Goal: Information Seeking & Learning: Learn about a topic

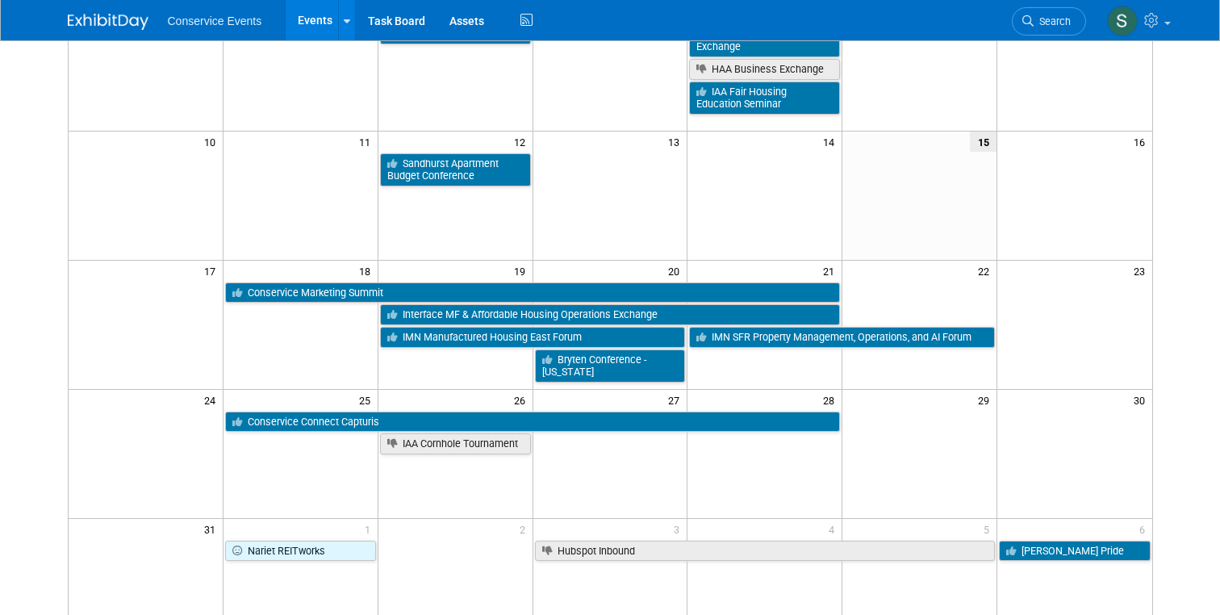
scroll to position [319, 0]
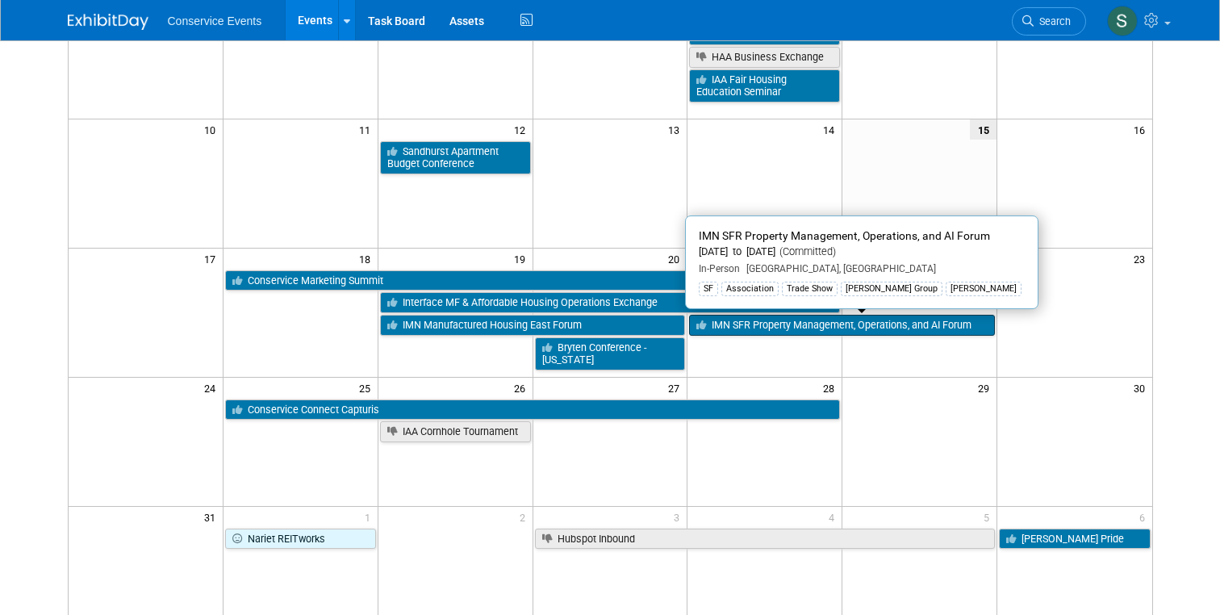
click at [794, 328] on link "IMN SFR Property Management, Operations, and AI Forum" at bounding box center [842, 325] width 306 height 21
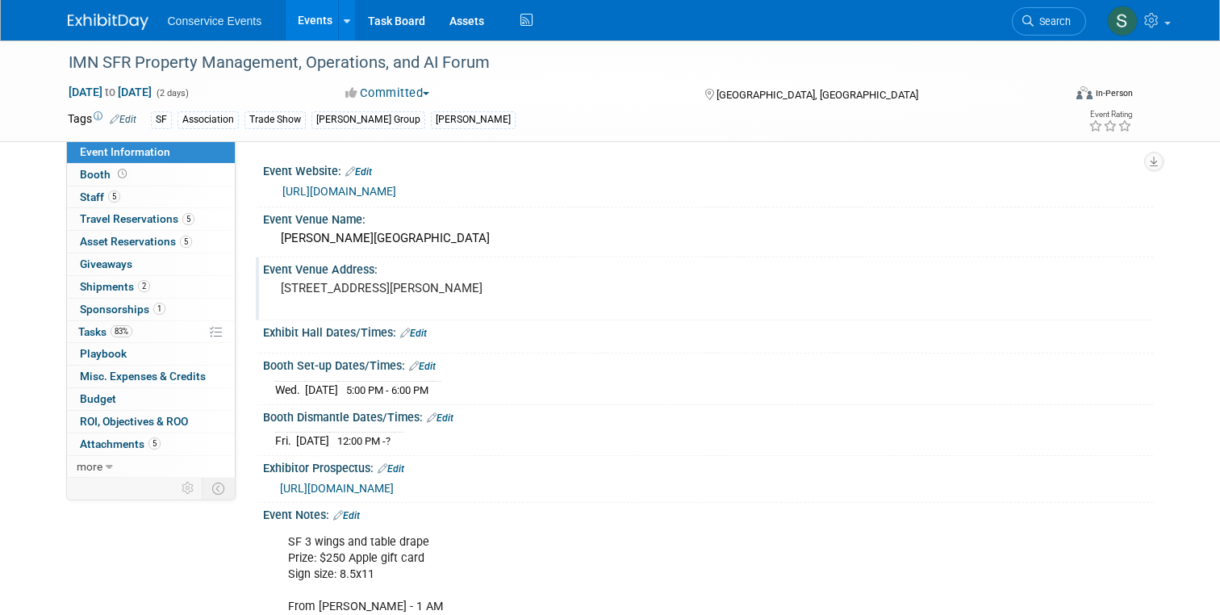
click at [408, 289] on pre "[STREET_ADDRESS][PERSON_NAME]" at bounding box center [449, 288] width 336 height 15
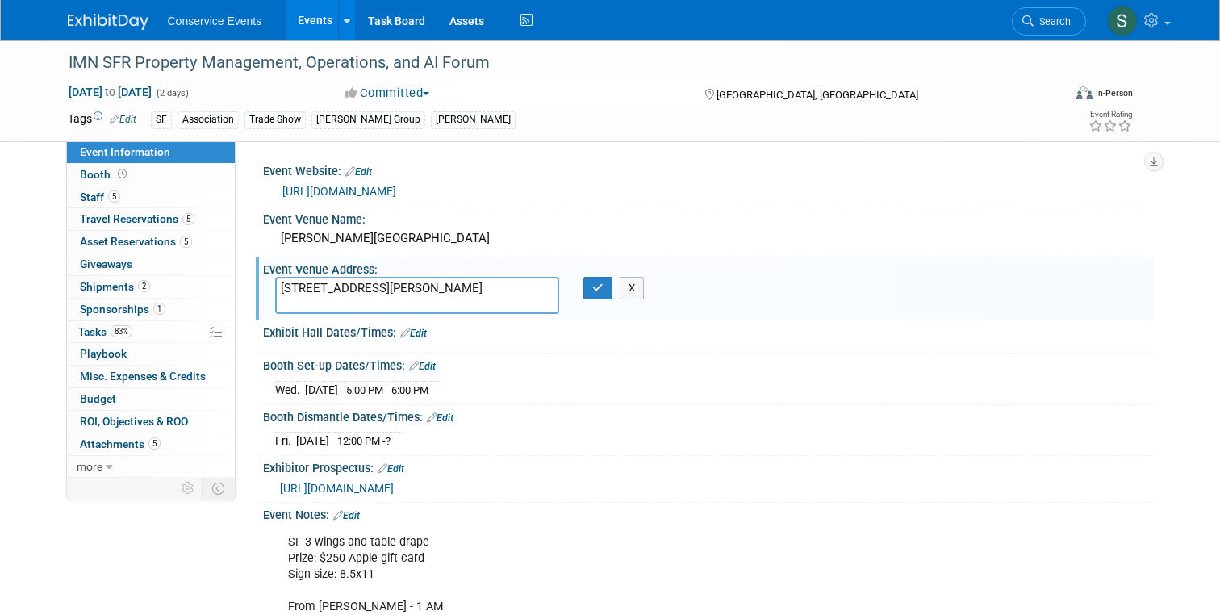
click at [408, 289] on textarea "[STREET_ADDRESS][PERSON_NAME]" at bounding box center [417, 295] width 285 height 37
click at [361, 239] on div "[PERSON_NAME][GEOGRAPHIC_DATA]" at bounding box center [708, 238] width 866 height 25
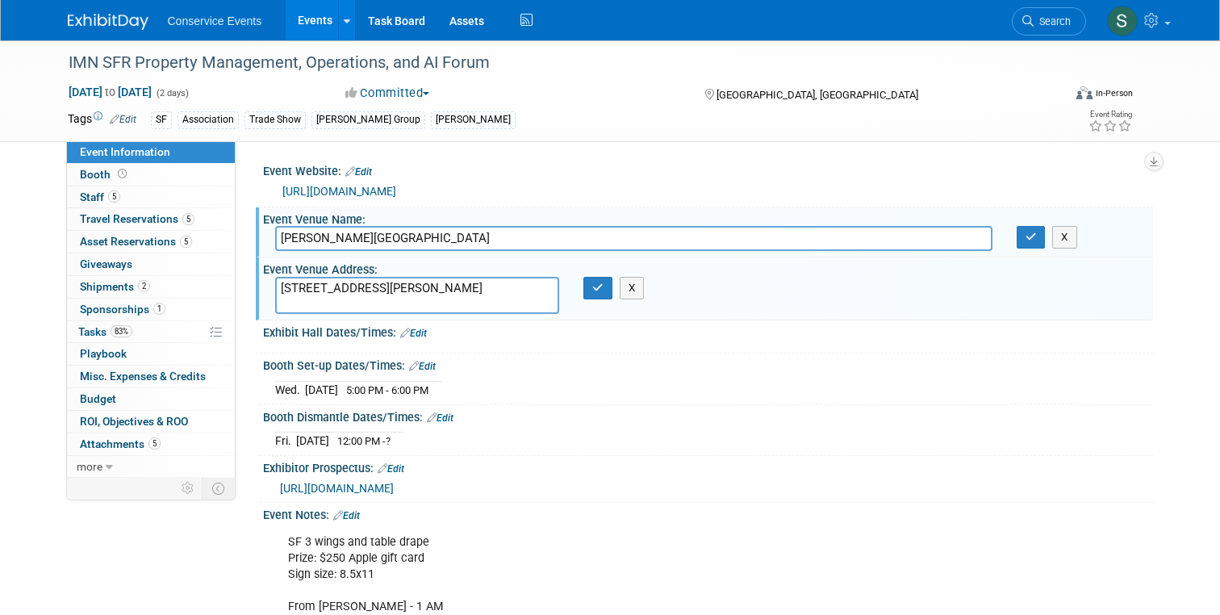
click at [361, 239] on input "[PERSON_NAME][GEOGRAPHIC_DATA]" at bounding box center [633, 238] width 717 height 25
click at [396, 188] on link "[URL][DOMAIN_NAME]" at bounding box center [339, 191] width 114 height 13
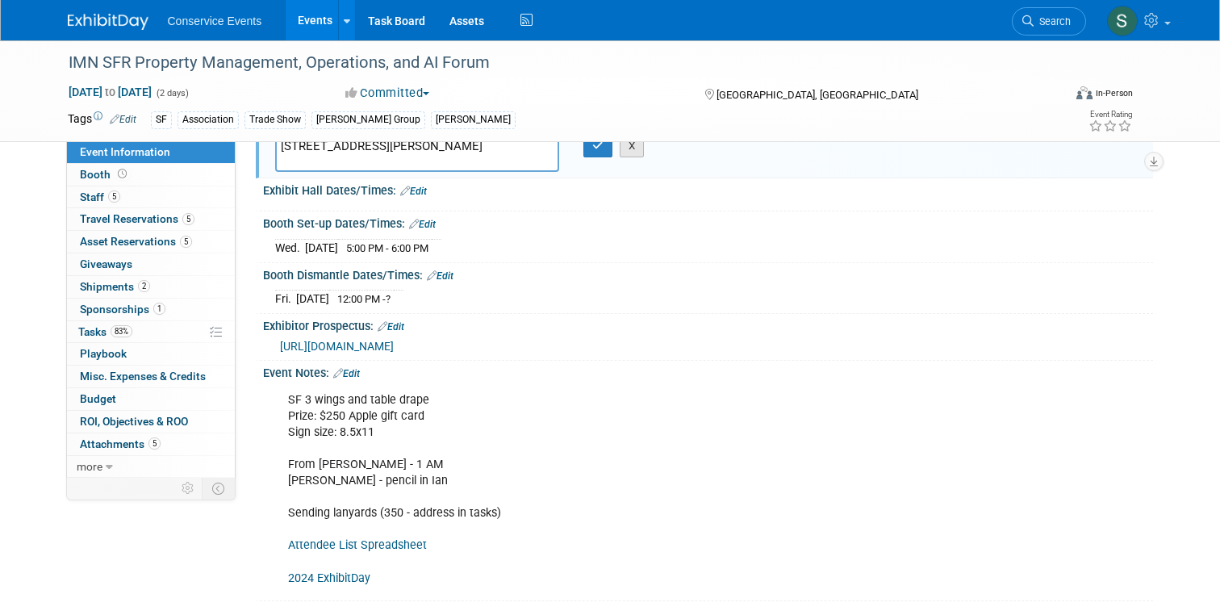
scroll to position [146, 0]
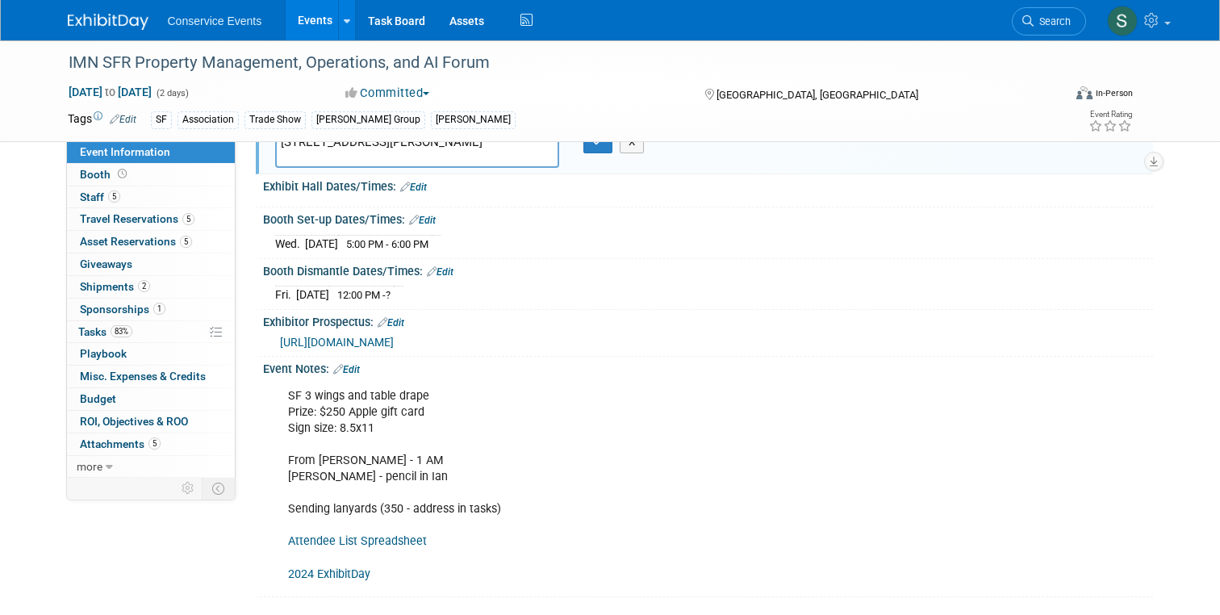
click at [394, 344] on span "[URL][DOMAIN_NAME]" at bounding box center [337, 342] width 114 height 13
